Goal: Transaction & Acquisition: Purchase product/service

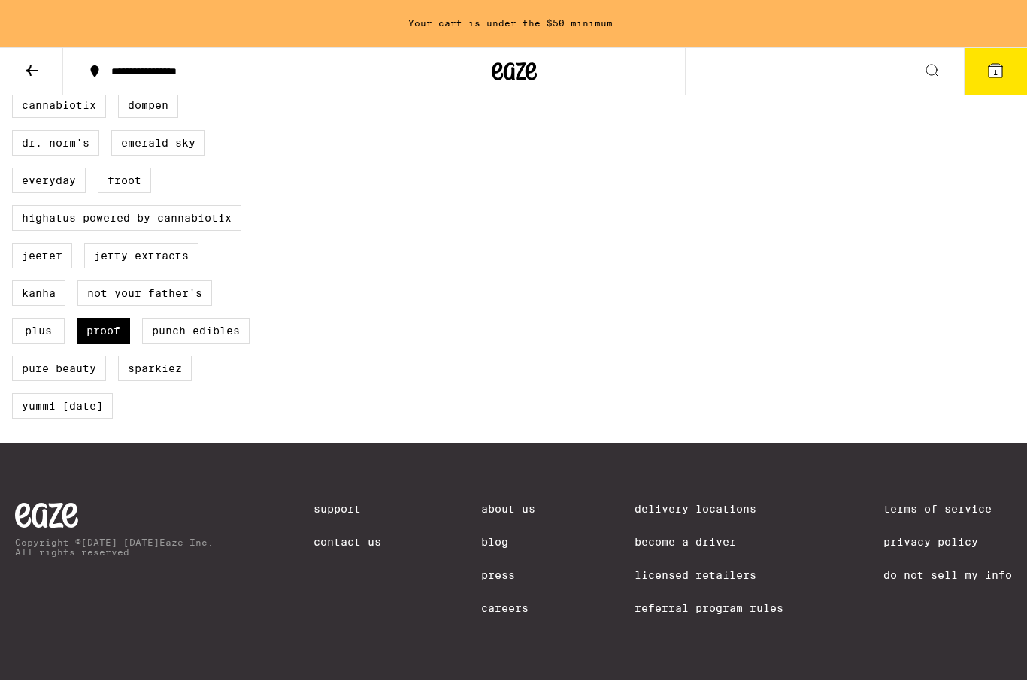
click at [995, 94] on button "1" at bounding box center [995, 72] width 63 height 47
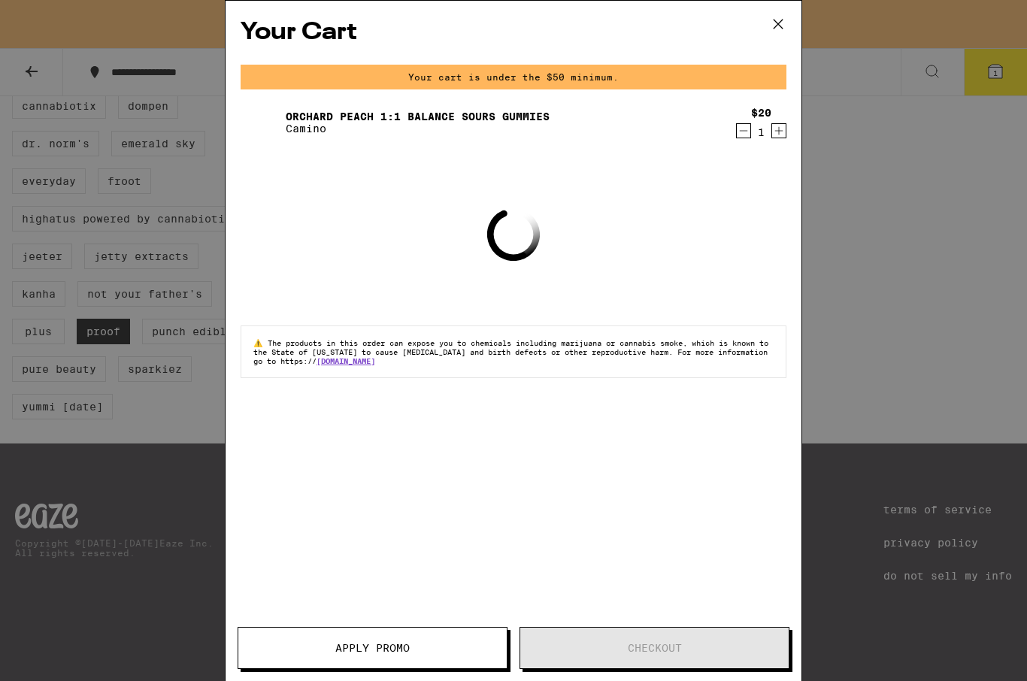
click at [743, 140] on icon "Decrement" at bounding box center [744, 131] width 14 height 18
